Goal: Book appointment/travel/reservation

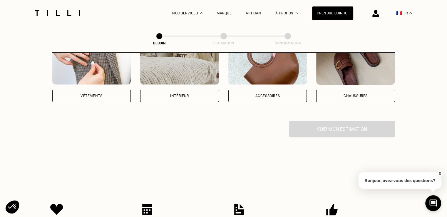
scroll to position [142, 0]
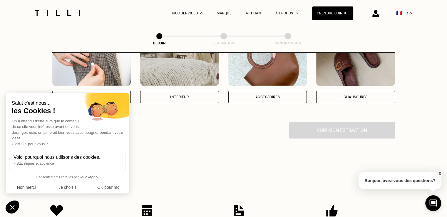
click at [104, 91] on div "Vêtements" at bounding box center [91, 97] width 79 height 12
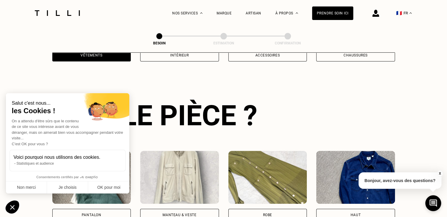
scroll to position [192, 0]
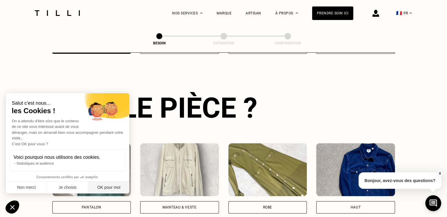
click at [106, 187] on button "OK pour moi" at bounding box center [108, 187] width 41 height 12
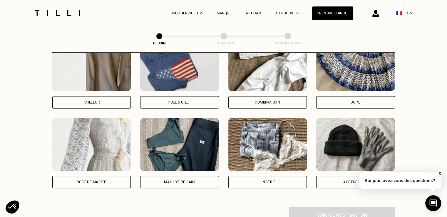
scroll to position [377, 0]
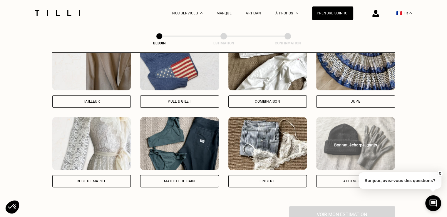
click at [348, 139] on div "Bonnet, écharpe, gants" at bounding box center [355, 143] width 79 height 9
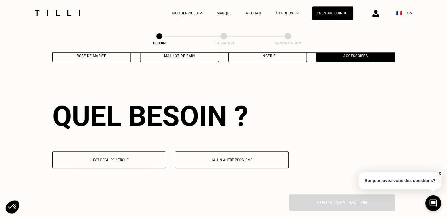
scroll to position [511, 0]
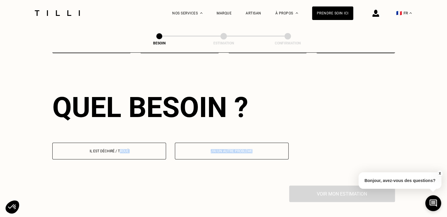
click at [120, 149] on p "Il est déchiré / troué" at bounding box center [109, 151] width 107 height 4
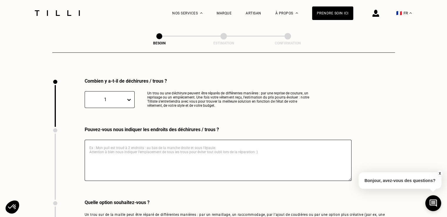
scroll to position [626, 0]
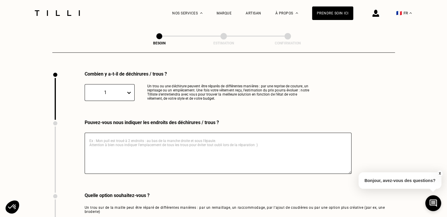
click at [167, 136] on textarea at bounding box center [218, 153] width 267 height 41
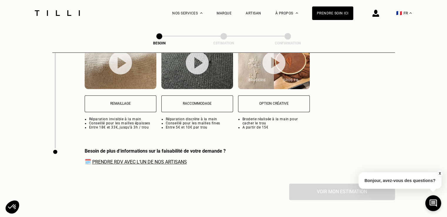
scroll to position [807, 0]
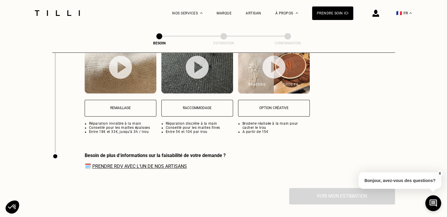
type textarea "trou en haut à droite"
click at [113, 106] on p "Remaillage" at bounding box center [120, 108] width 65 height 4
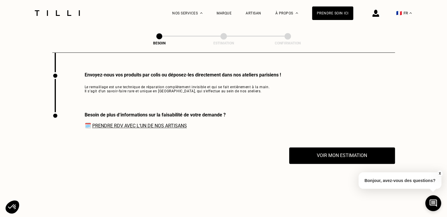
scroll to position [890, 0]
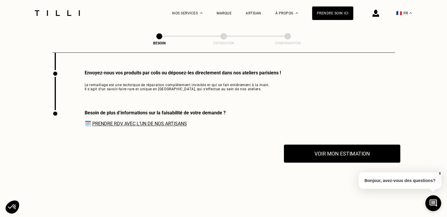
click at [355, 149] on button "Voir mon estimation" at bounding box center [342, 153] width 116 height 18
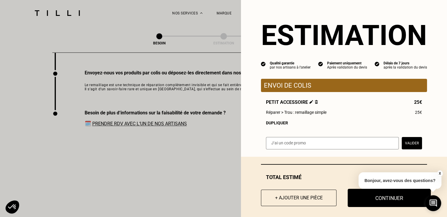
click at [370, 198] on button "Continuer" at bounding box center [389, 198] width 83 height 18
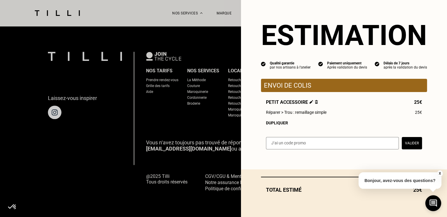
scroll to position [378, 0]
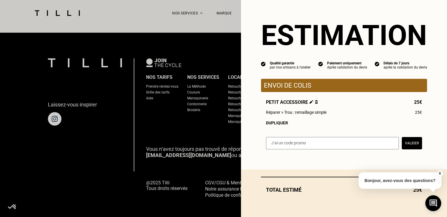
select select "FR"
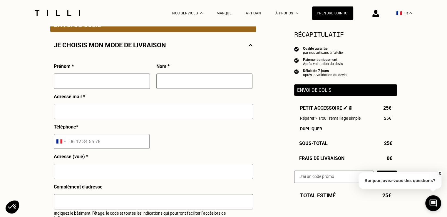
scroll to position [123, 0]
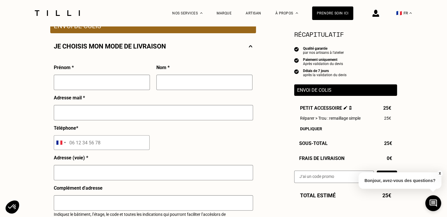
click at [96, 87] on input "text" at bounding box center [102, 82] width 96 height 15
type input "[PERSON_NAME]"
click at [174, 87] on input "text" at bounding box center [204, 82] width 96 height 15
type input "[PERSON_NAME]"
click at [152, 116] on input "text" at bounding box center [153, 112] width 199 height 15
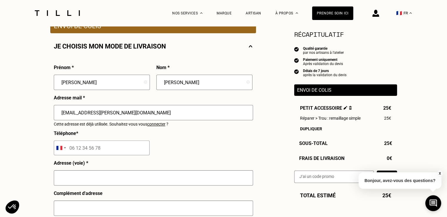
type input "[EMAIL_ADDRESS][PERSON_NAME][DOMAIN_NAME]"
click at [107, 148] on input "tel" at bounding box center [102, 148] width 96 height 15
type input "06 61 34 33 05"
click at [99, 184] on input "text" at bounding box center [153, 177] width 199 height 15
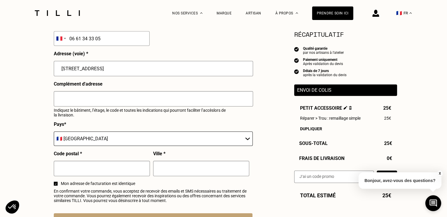
scroll to position [238, 0]
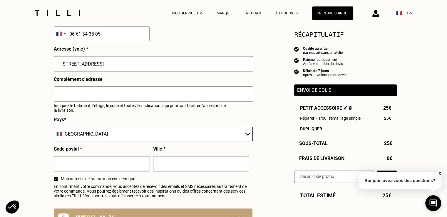
type input "[STREET_ADDRESS]"
click at [80, 167] on input "text" at bounding box center [102, 163] width 96 height 15
type input "91370"
click at [173, 167] on input "text" at bounding box center [201, 163] width 96 height 15
click at [164, 164] on input "verrieres le buisson" at bounding box center [201, 163] width 96 height 15
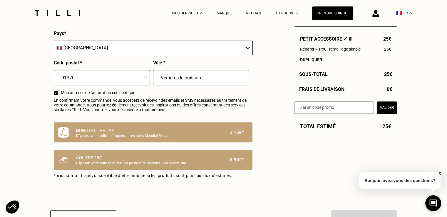
scroll to position [341, 0]
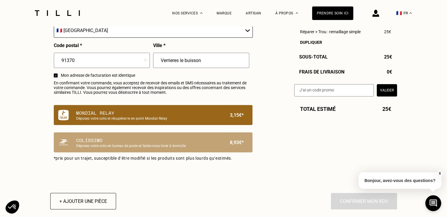
type input "Verrieres le buisson"
click at [206, 120] on p "Déposez votre colis et récupérez-le en point Mondial Relay" at bounding box center [143, 118] width 134 height 4
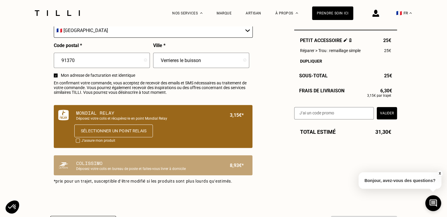
click at [129, 132] on button "Sélectionner un point relais" at bounding box center [113, 130] width 79 height 13
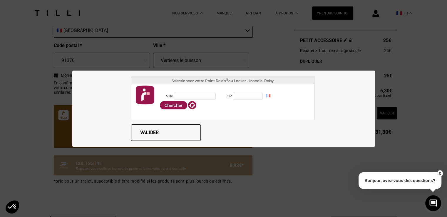
click at [241, 96] on input "CP" at bounding box center [248, 96] width 30 height 8
type input "92160"
click at [237, 116] on div "Antony (92160)" at bounding box center [270, 114] width 74 height 6
type input "[PERSON_NAME]"
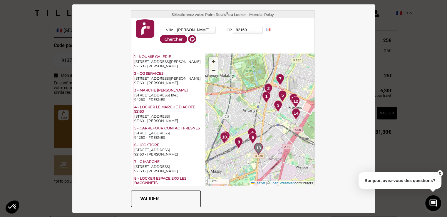
click at [248, 29] on input "92160" at bounding box center [248, 30] width 30 height 8
type input "91370"
click at [249, 47] on div "[GEOGRAPHIC_DATA][PERSON_NAME] (91370)" at bounding box center [270, 50] width 74 height 11
type input "Verrières-[GEOGRAPHIC_DATA]"
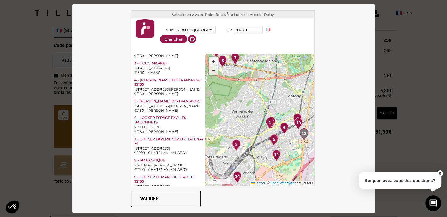
scroll to position [0, 0]
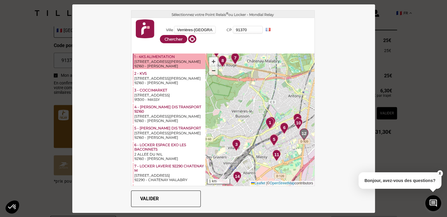
click at [158, 56] on div "1 - 4KS ALIMENTATION" at bounding box center [169, 56] width 70 height 5
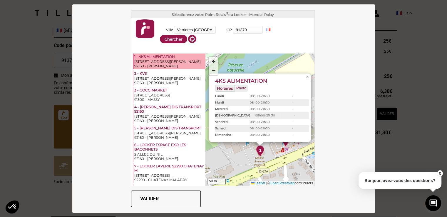
click at [149, 196] on button "Valider" at bounding box center [166, 199] width 70 height 16
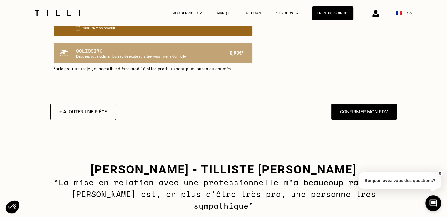
scroll to position [445, 0]
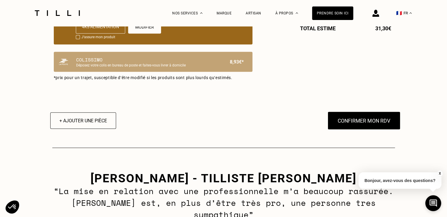
click at [373, 123] on button "Confirmer mon RDV" at bounding box center [364, 120] width 73 height 18
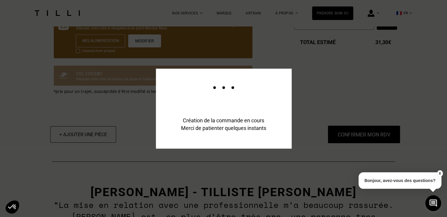
scroll to position [460, 0]
